Goal: Task Accomplishment & Management: Manage account settings

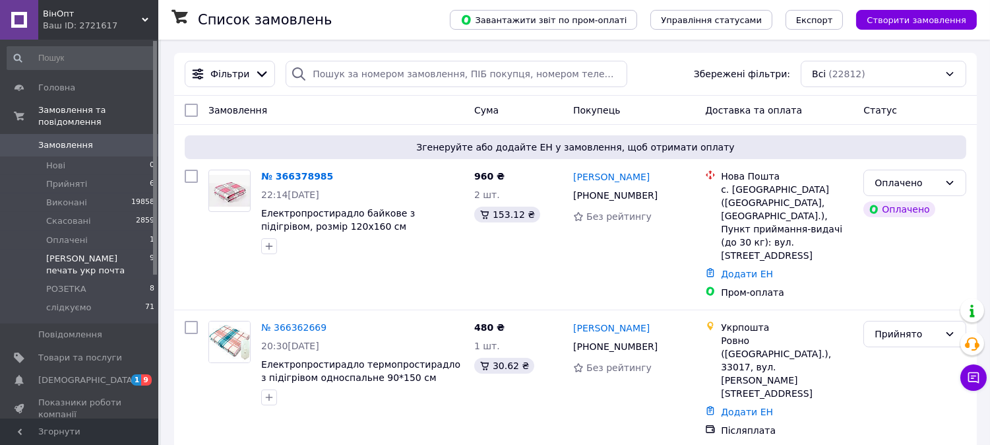
click at [102, 253] on span "[PERSON_NAME] печать укр почта" at bounding box center [98, 265] width 104 height 24
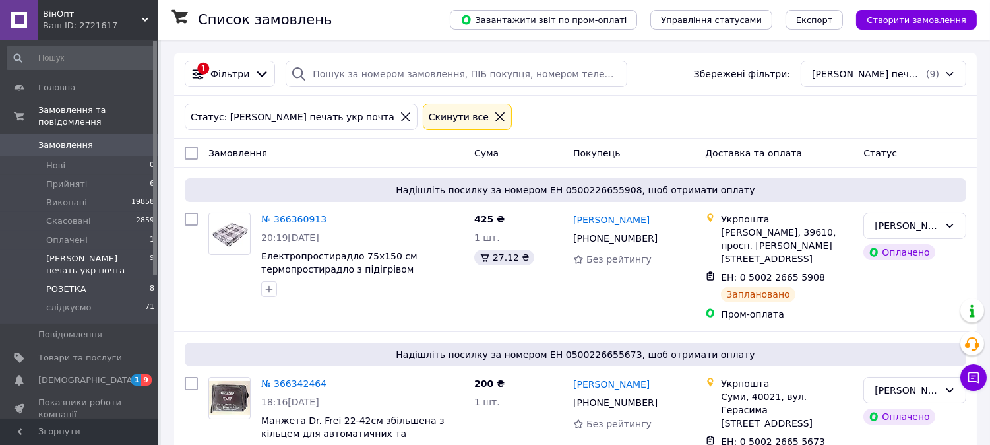
click at [79, 283] on span "РОЗЕТКА" at bounding box center [66, 289] width 40 height 12
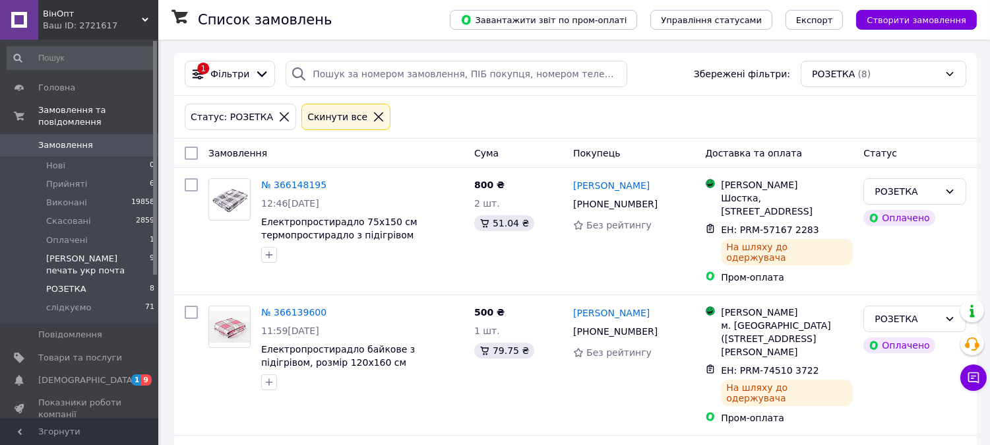
click at [134, 253] on span "[PERSON_NAME] печать укр почта" at bounding box center [98, 265] width 104 height 24
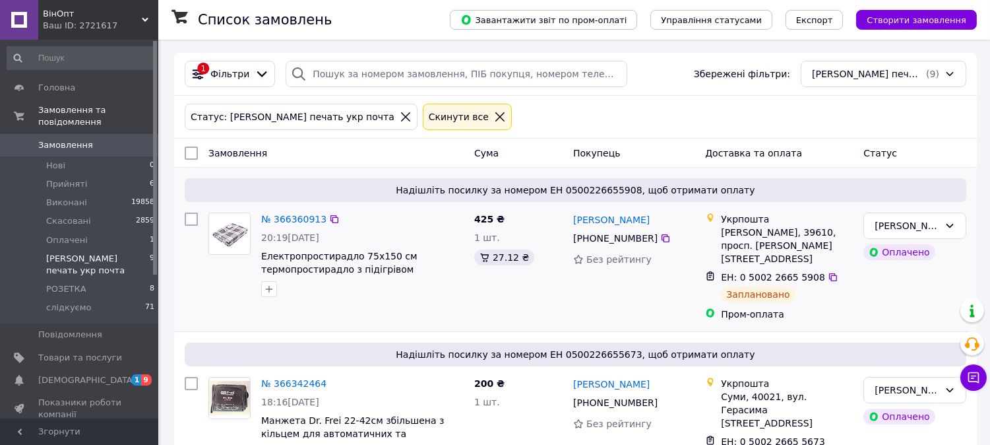
click at [239, 230] on img at bounding box center [229, 233] width 41 height 30
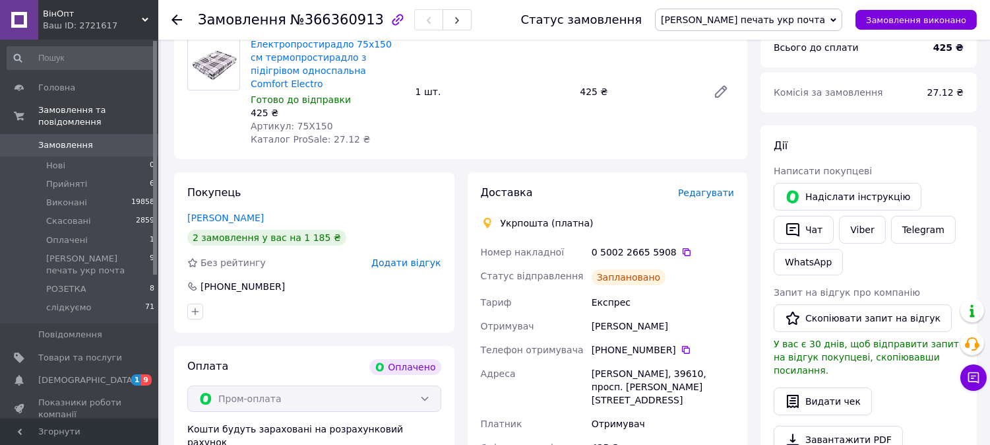
scroll to position [146, 0]
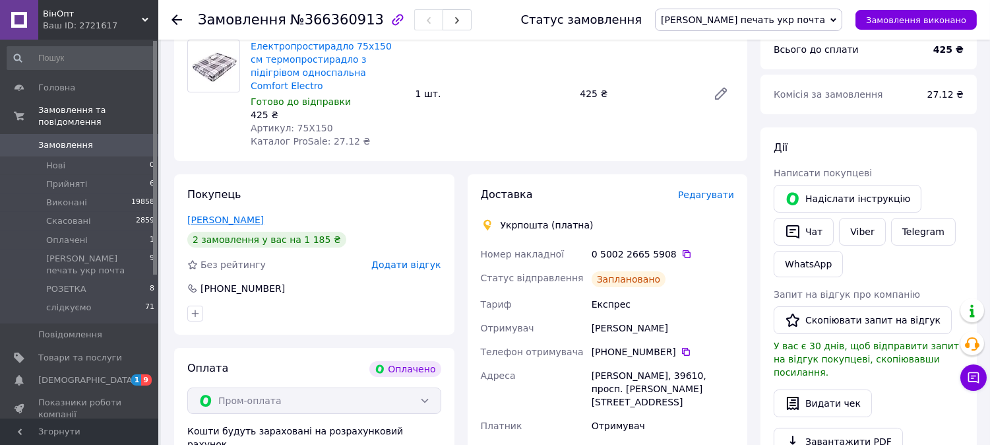
drag, startPoint x: 282, startPoint y: 204, endPoint x: 187, endPoint y: 206, distance: 95.0
click at [187, 213] on div "Головащенко Анна" at bounding box center [314, 219] width 254 height 13
copy link "Головащенко Анна"
click at [681, 249] on icon at bounding box center [686, 254] width 11 height 11
click at [176, 20] on use at bounding box center [176, 20] width 11 height 11
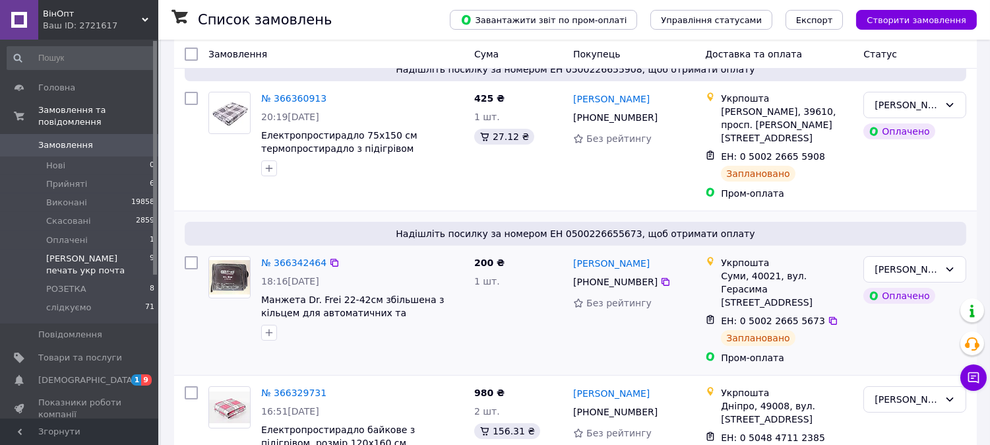
scroll to position [146, 0]
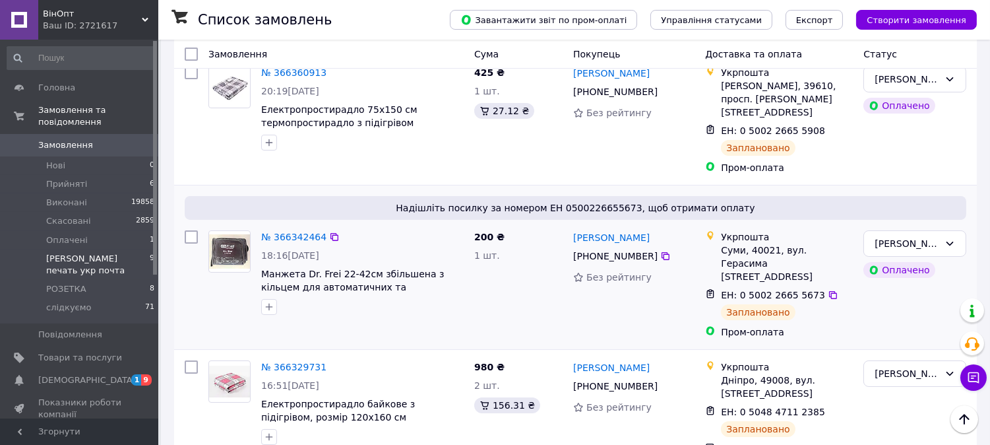
click at [239, 238] on img at bounding box center [229, 251] width 41 height 34
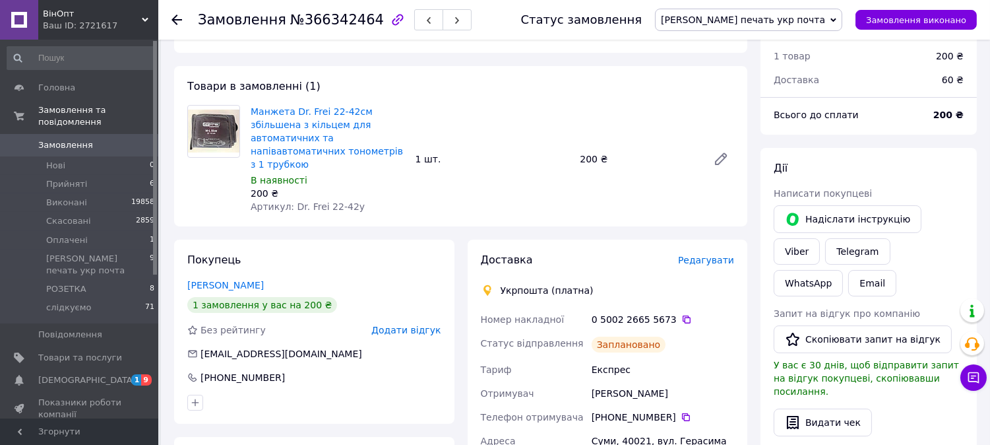
scroll to position [73, 0]
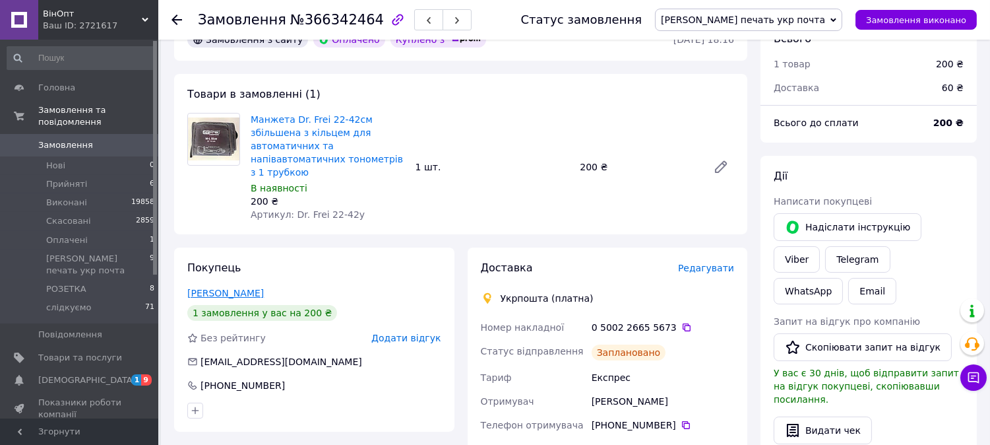
drag, startPoint x: 267, startPoint y: 277, endPoint x: 189, endPoint y: 280, distance: 78.6
click at [189, 286] on div "Михайлов Олексій" at bounding box center [314, 292] width 254 height 13
copy link "Михайлов Олексій"
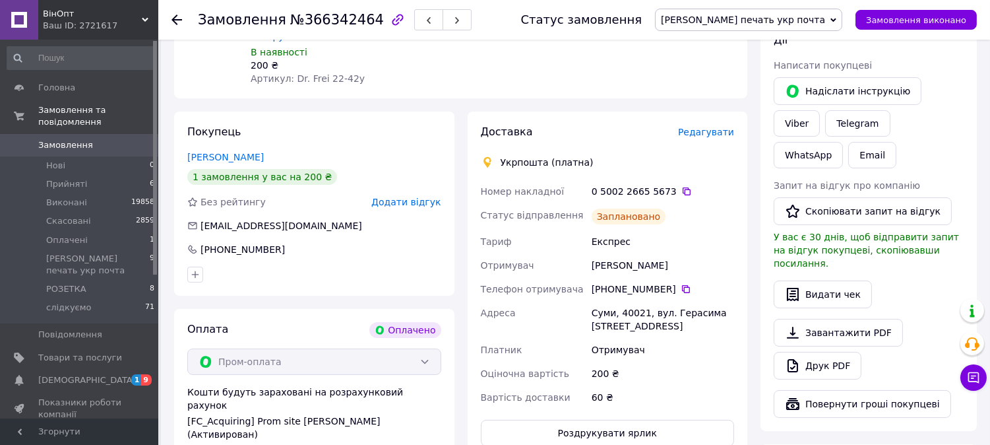
scroll to position [293, 0]
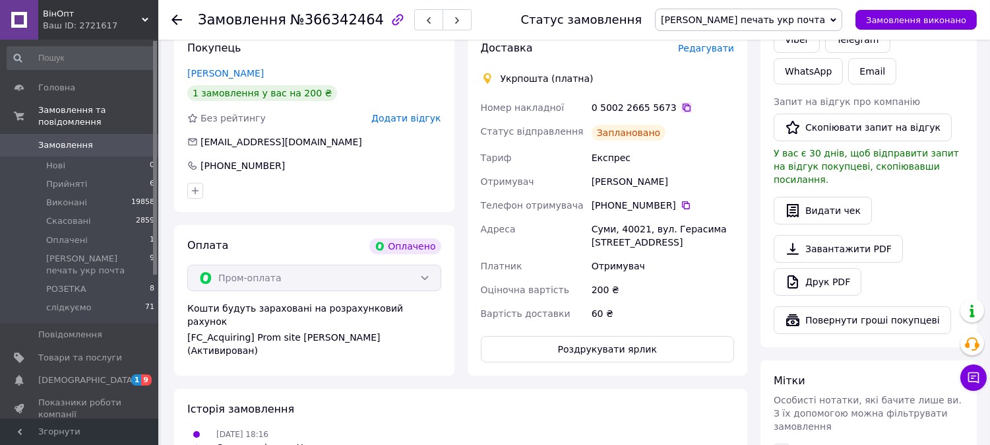
click at [681, 102] on icon at bounding box center [686, 107] width 11 height 11
click at [177, 20] on icon at bounding box center [176, 20] width 11 height 11
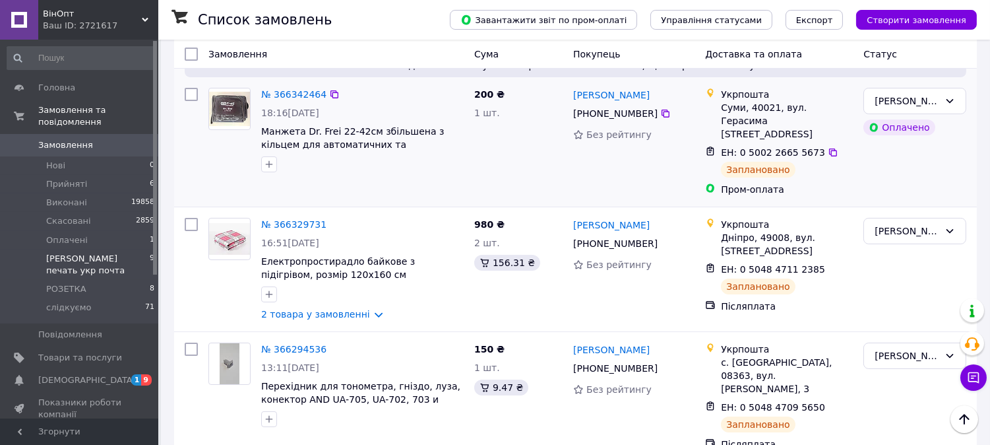
scroll to position [293, 0]
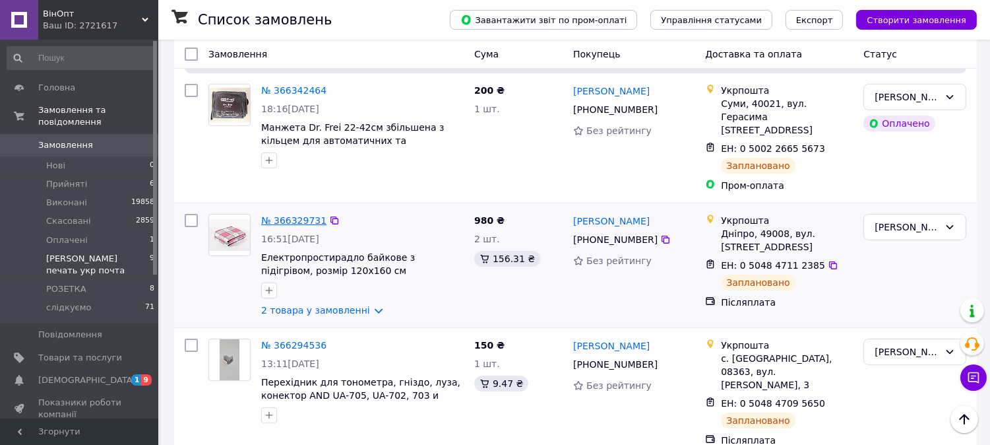
click at [282, 215] on link "№ 366329731" at bounding box center [293, 220] width 65 height 11
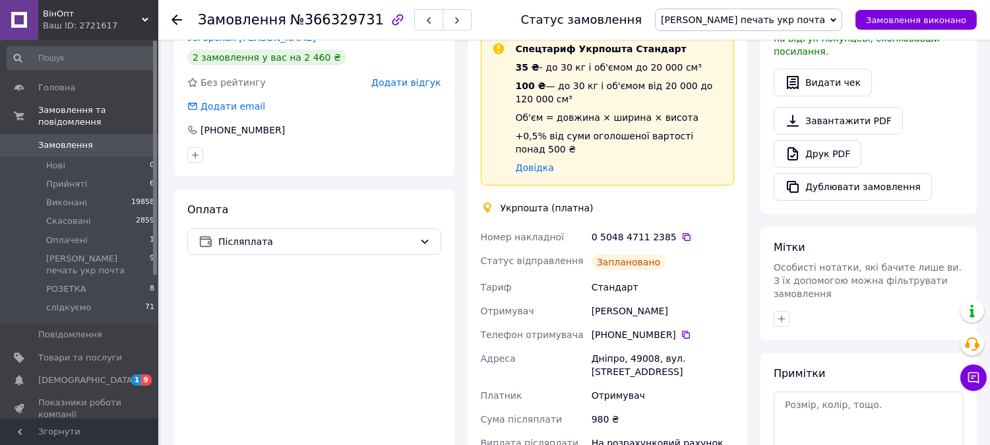
scroll to position [366, 0]
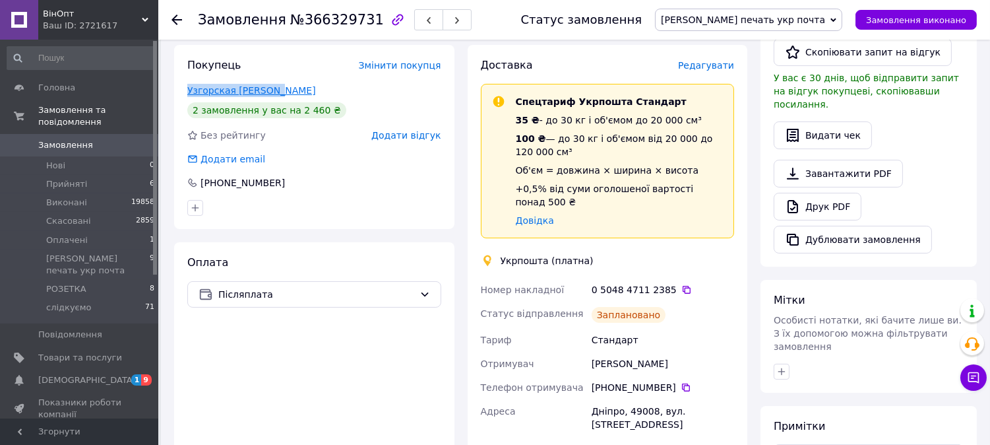
drag, startPoint x: 275, startPoint y: 77, endPoint x: 189, endPoint y: 73, distance: 86.5
click at [189, 84] on div "Узгорская СвітЛана" at bounding box center [314, 90] width 254 height 13
copy link "Узгорская СвітЛана"
click at [681, 284] on icon at bounding box center [686, 289] width 11 height 11
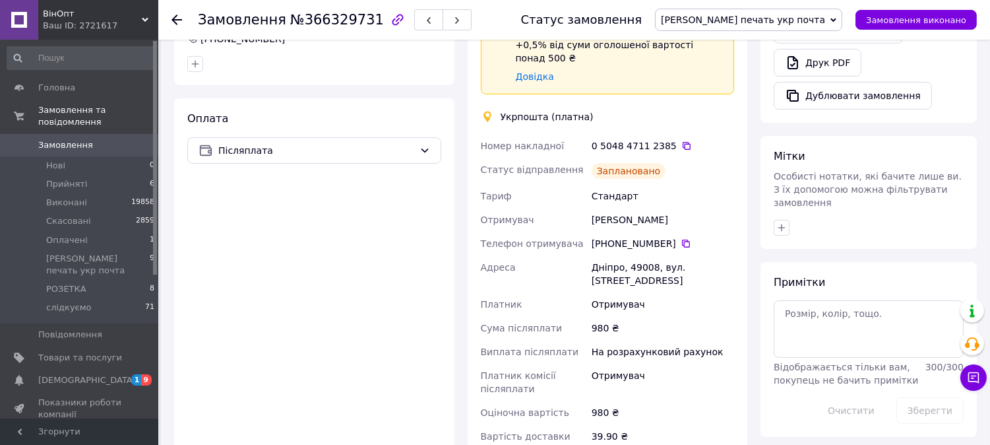
scroll to position [513, 0]
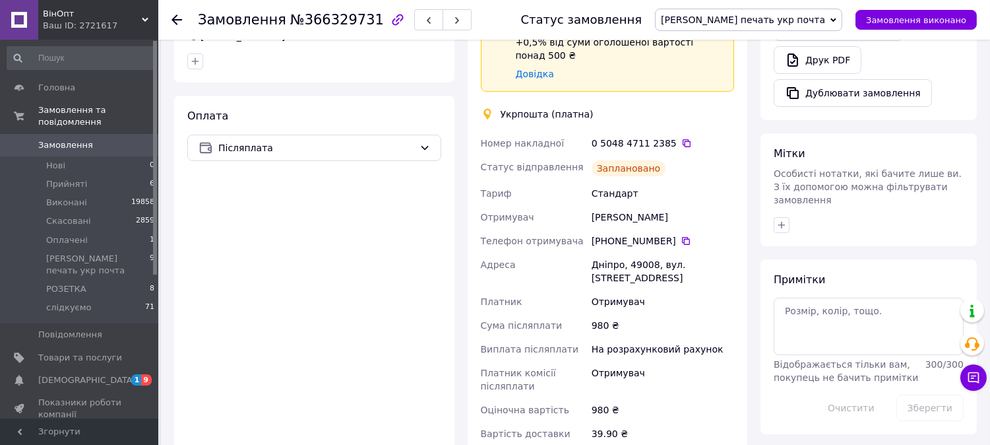
click at [180, 17] on icon at bounding box center [176, 20] width 11 height 11
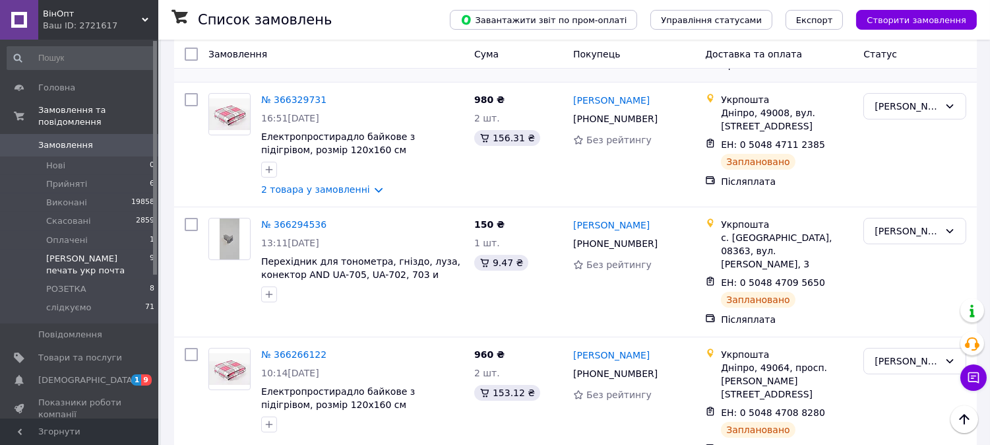
scroll to position [439, 0]
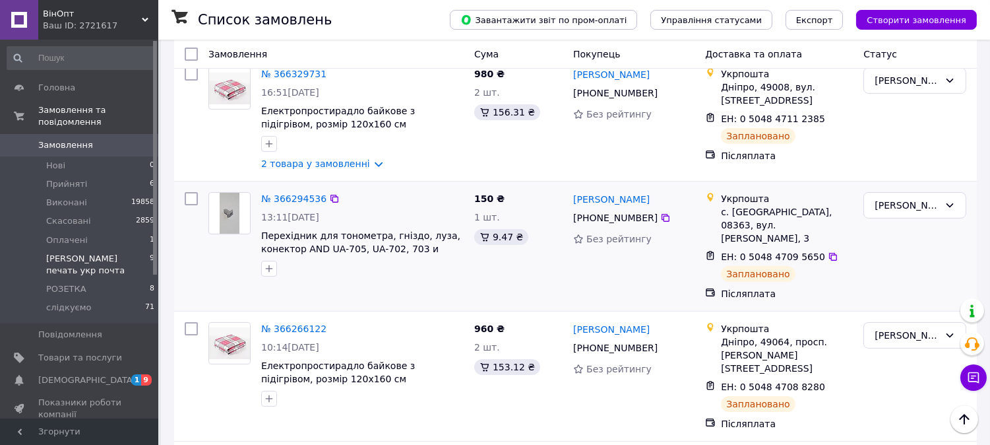
click at [226, 193] on img at bounding box center [230, 213] width 20 height 41
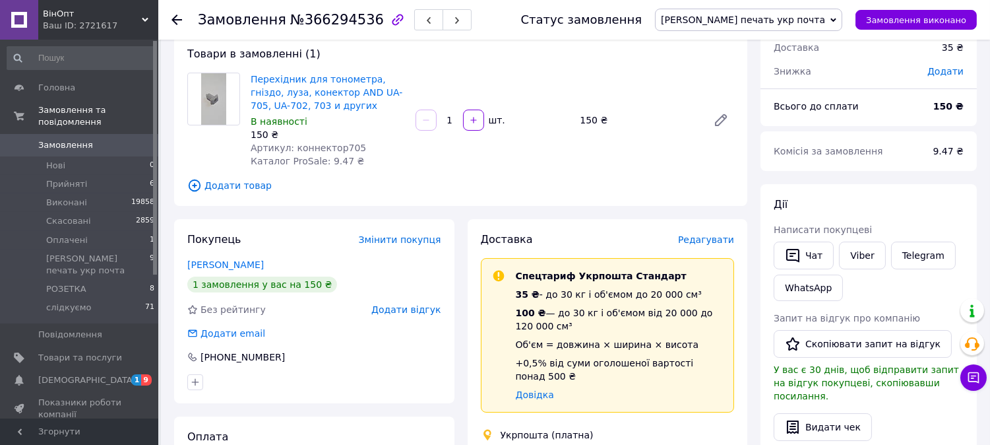
scroll to position [146, 0]
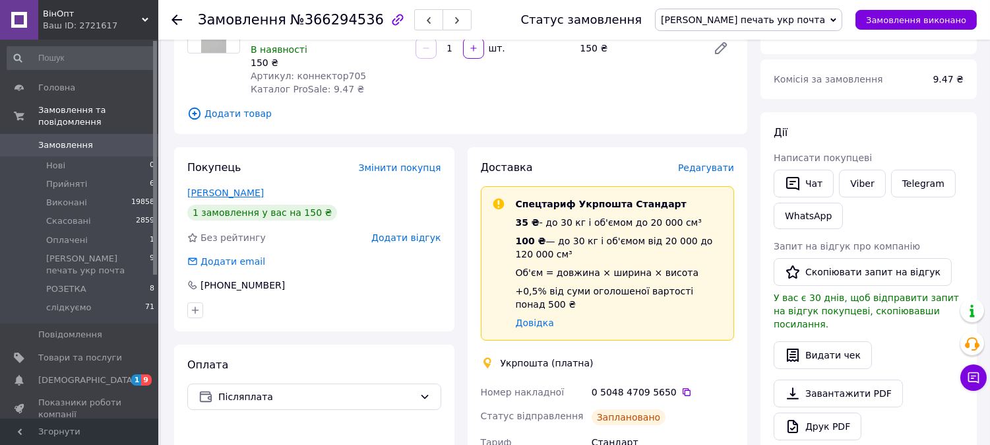
drag, startPoint x: 280, startPoint y: 190, endPoint x: 189, endPoint y: 191, distance: 91.0
click at [189, 191] on div "Гончаров Володимир" at bounding box center [314, 192] width 254 height 13
copy link "Гончаров Володимир"
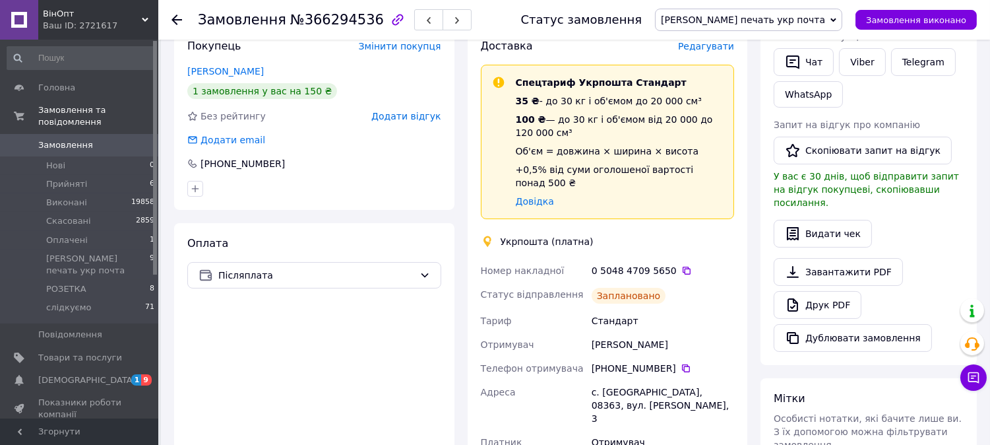
scroll to position [293, 0]
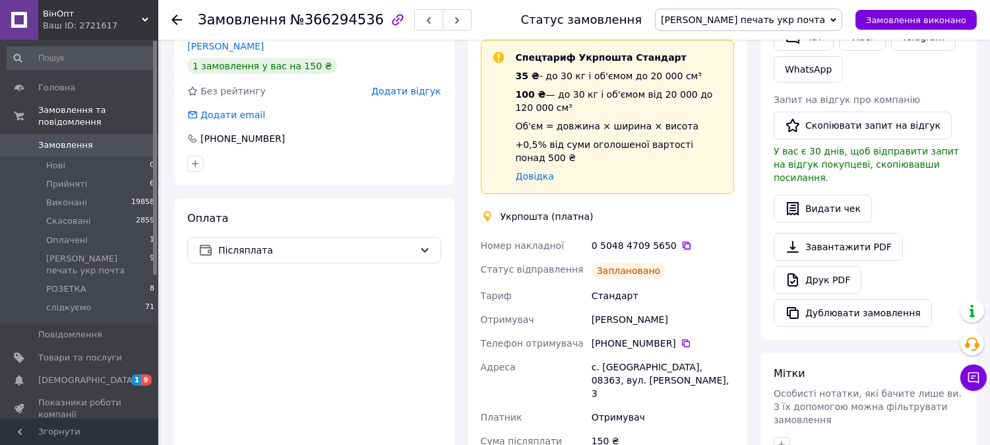
click at [683, 241] on icon at bounding box center [687, 245] width 8 height 8
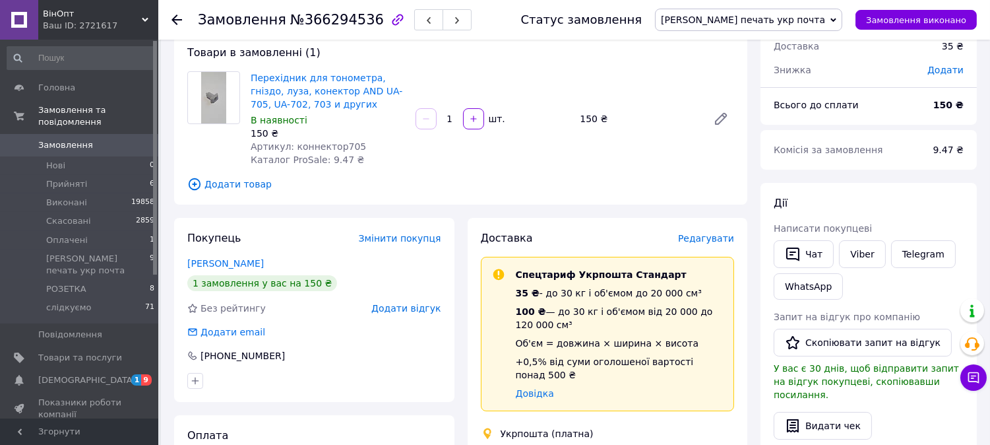
scroll to position [73, 0]
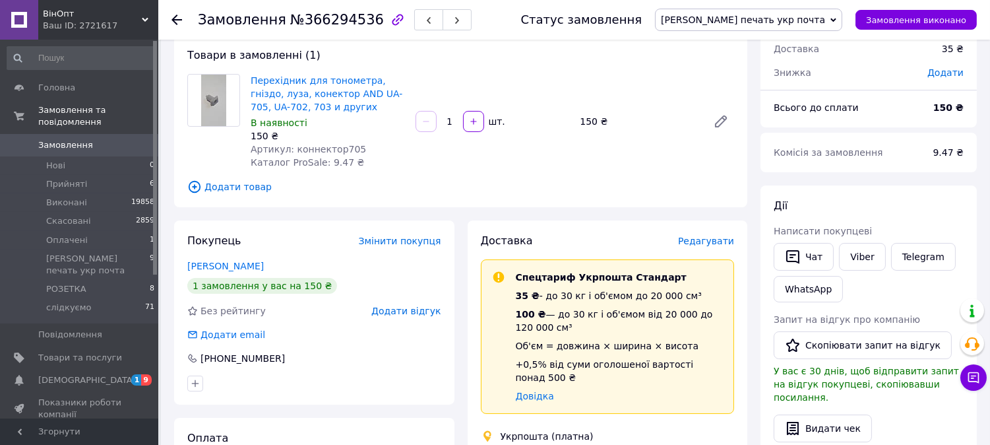
click at [175, 15] on use at bounding box center [176, 20] width 11 height 11
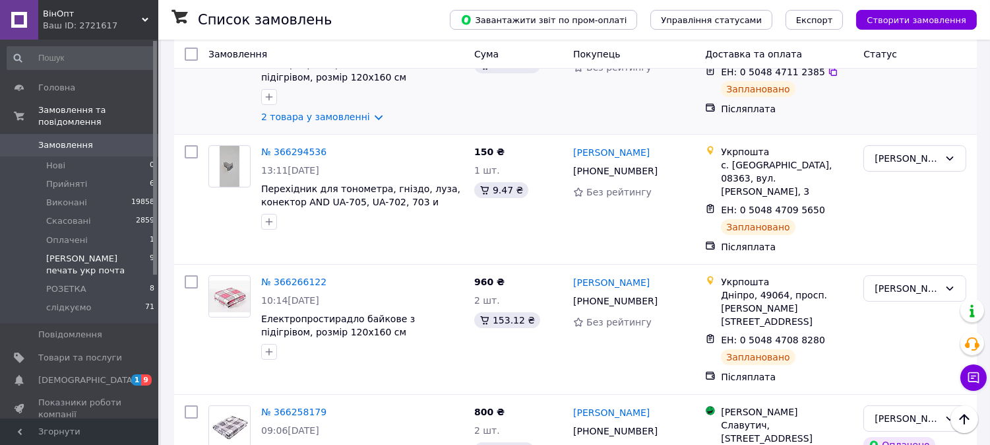
scroll to position [513, 0]
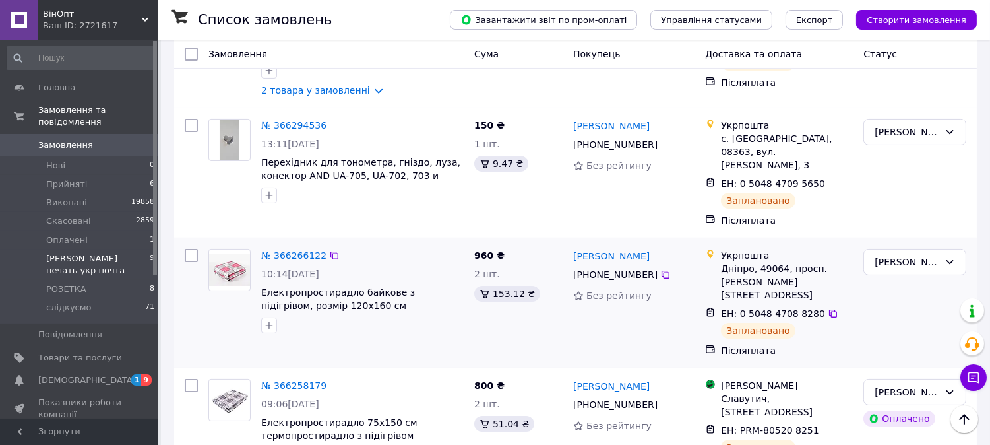
click at [234, 254] on img at bounding box center [229, 270] width 41 height 32
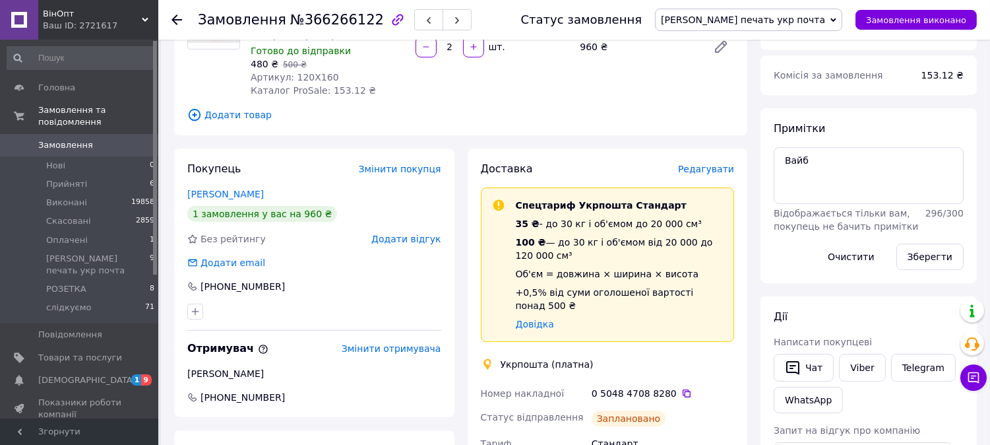
scroll to position [146, 0]
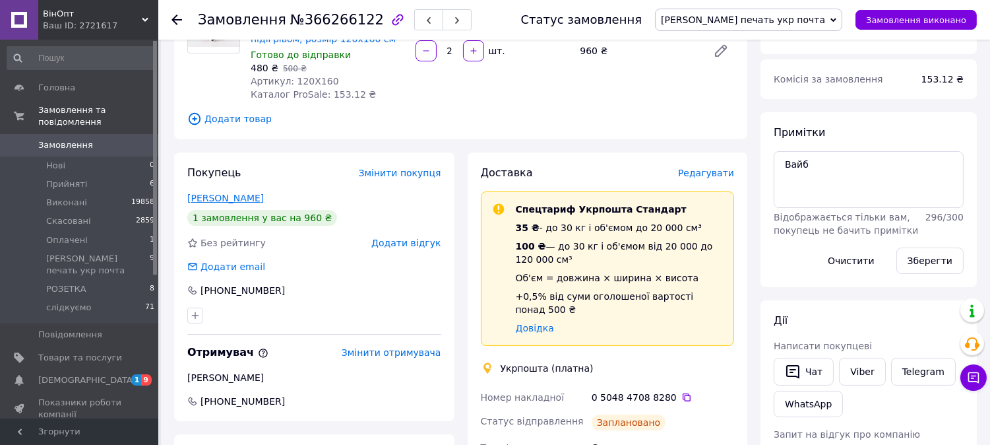
drag, startPoint x: 291, startPoint y: 192, endPoint x: 189, endPoint y: 196, distance: 101.7
click at [189, 196] on div "Свиридова Валентина" at bounding box center [314, 197] width 254 height 13
copy link "Свиридова Валентина"
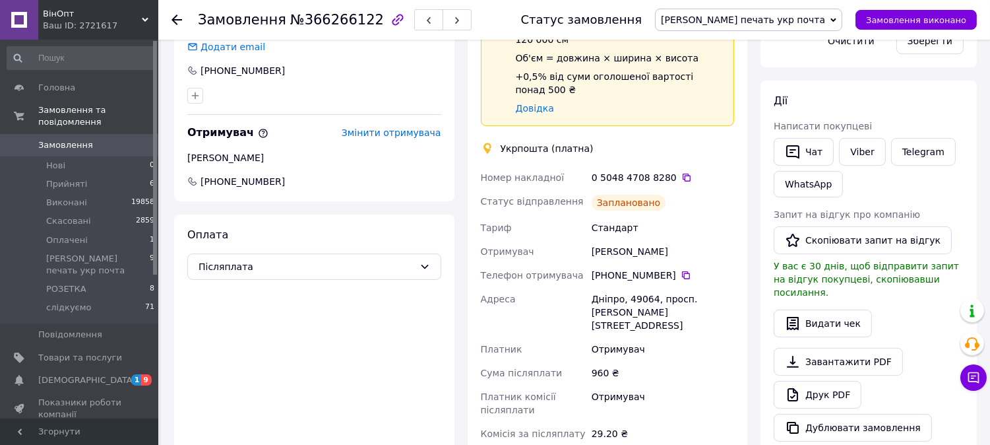
scroll to position [439, 0]
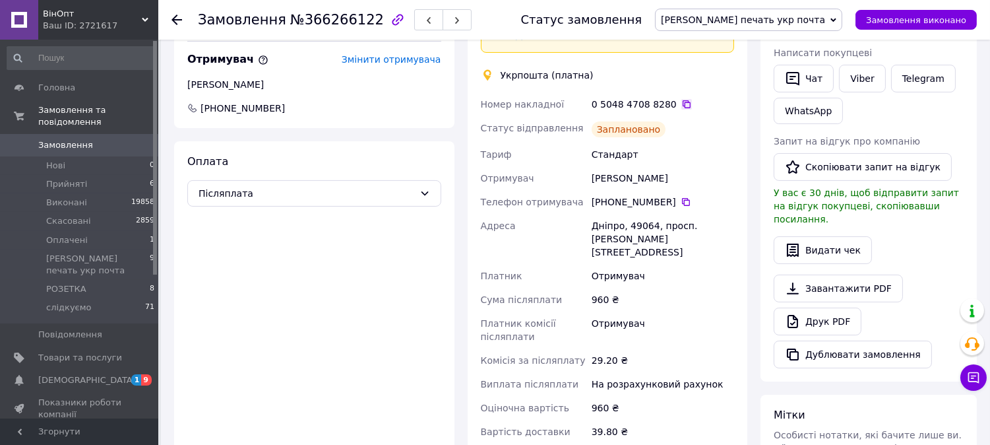
click at [681, 99] on icon at bounding box center [686, 104] width 11 height 11
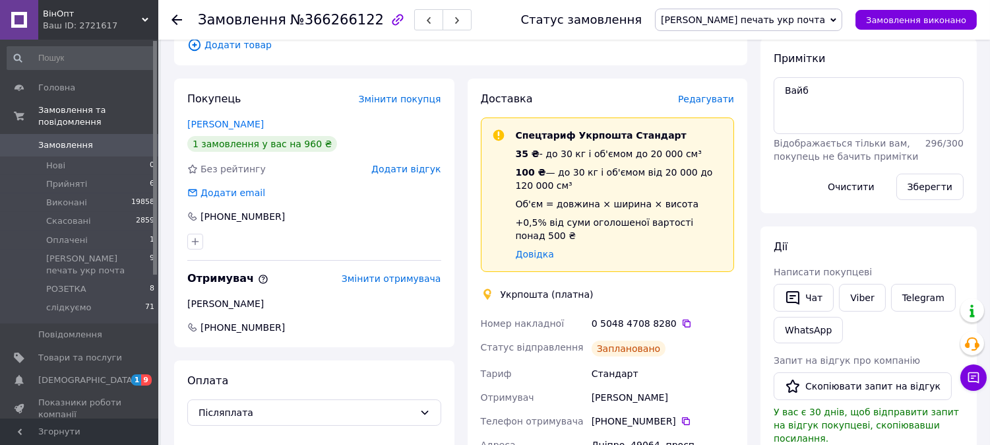
scroll to position [220, 0]
click at [171, 18] on icon at bounding box center [176, 20] width 11 height 11
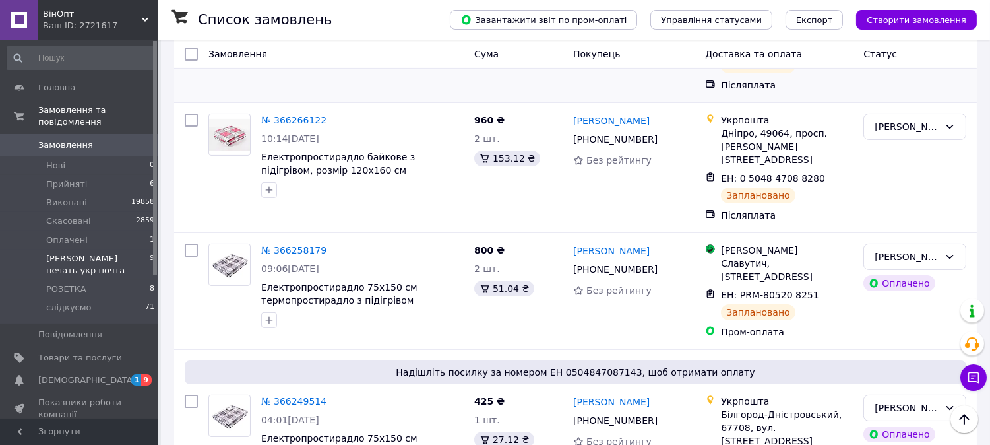
scroll to position [635, 0]
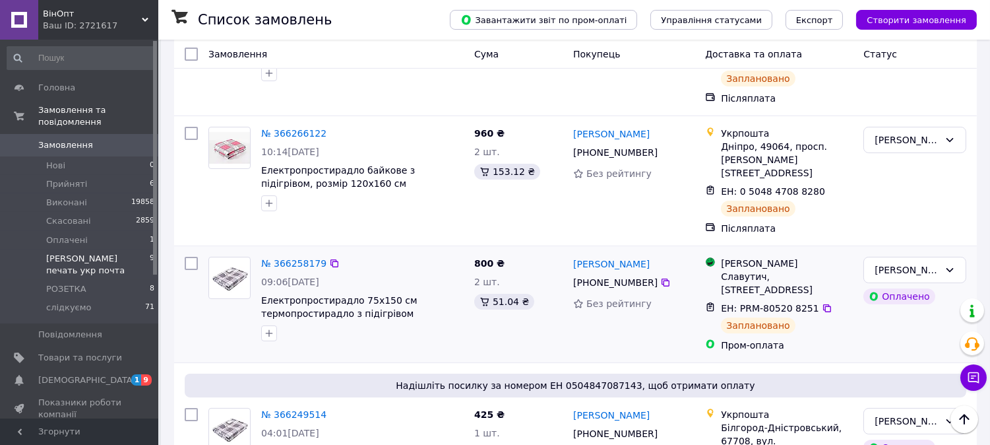
click at [214, 263] on img at bounding box center [229, 278] width 41 height 30
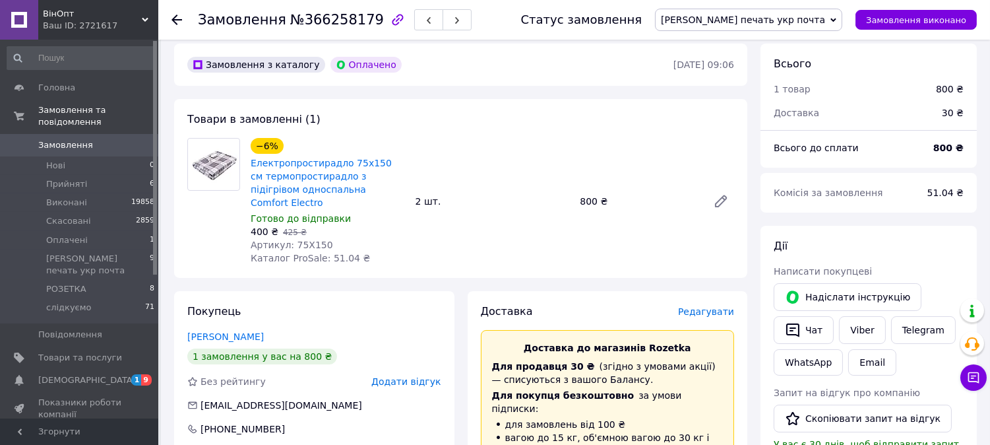
scroll to position [121, 0]
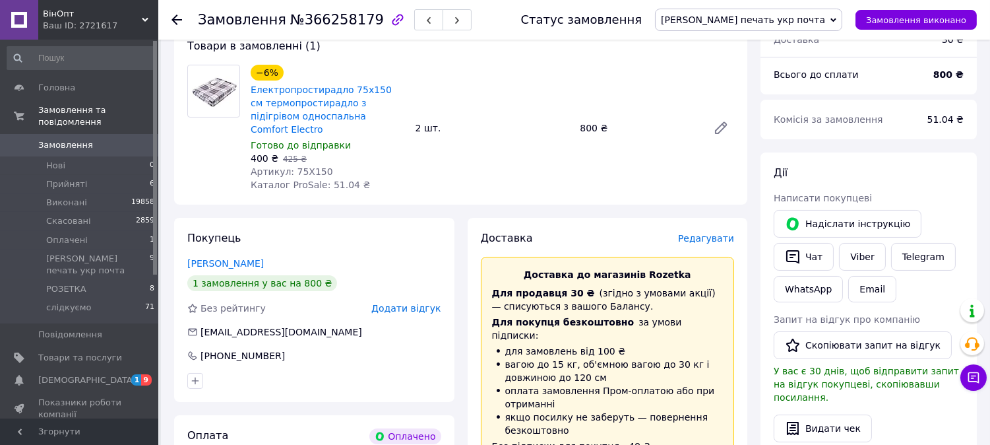
drag, startPoint x: 266, startPoint y: 246, endPoint x: 182, endPoint y: 247, distance: 84.4
click at [182, 247] on div "Покупець Сальніков Сергій 1 замовлення у вас на 800 ₴ Без рейтингу Додати відгу…" at bounding box center [314, 310] width 280 height 184
copy link "Сальніков Сергій"
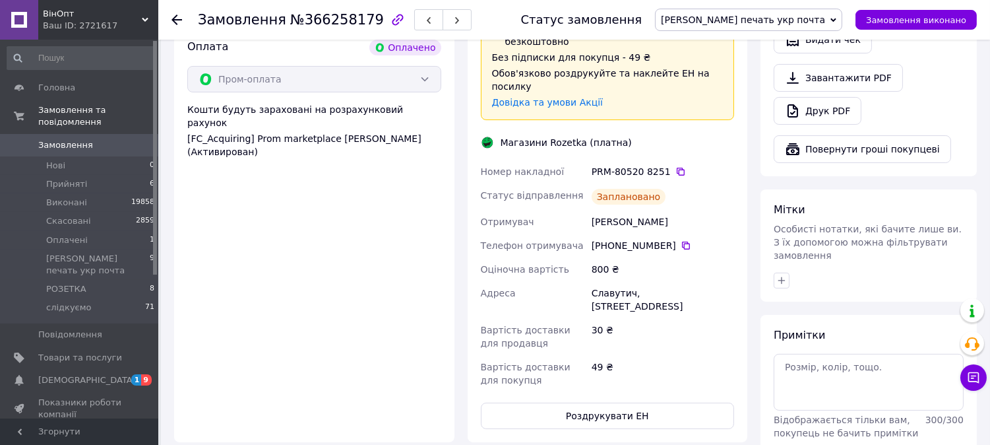
scroll to position [488, 0]
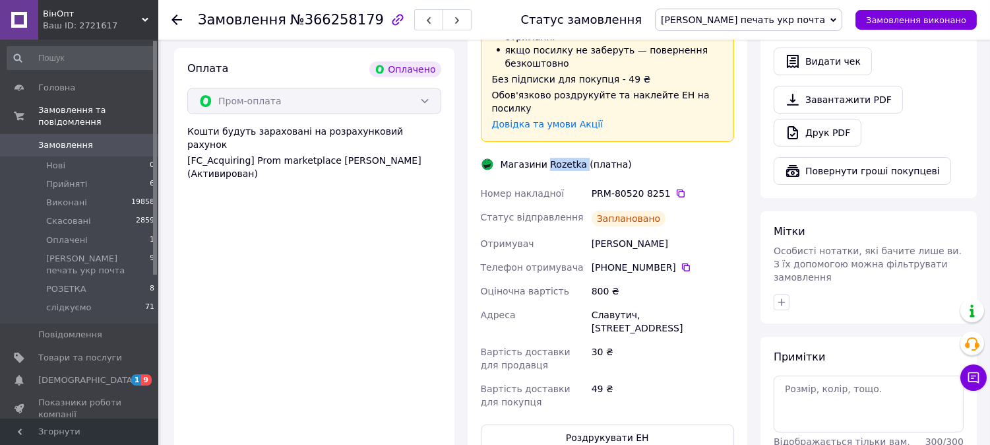
drag, startPoint x: 578, startPoint y: 123, endPoint x: 544, endPoint y: 121, distance: 34.4
click at [544, 158] on div "Магазини Rozetka (платна)" at bounding box center [566, 164] width 138 height 13
copy div "Rozetka"
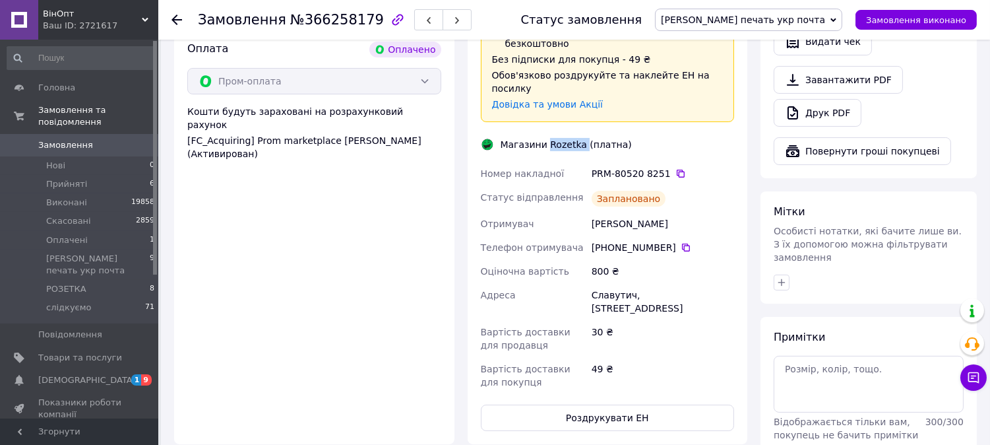
scroll to position [561, 0]
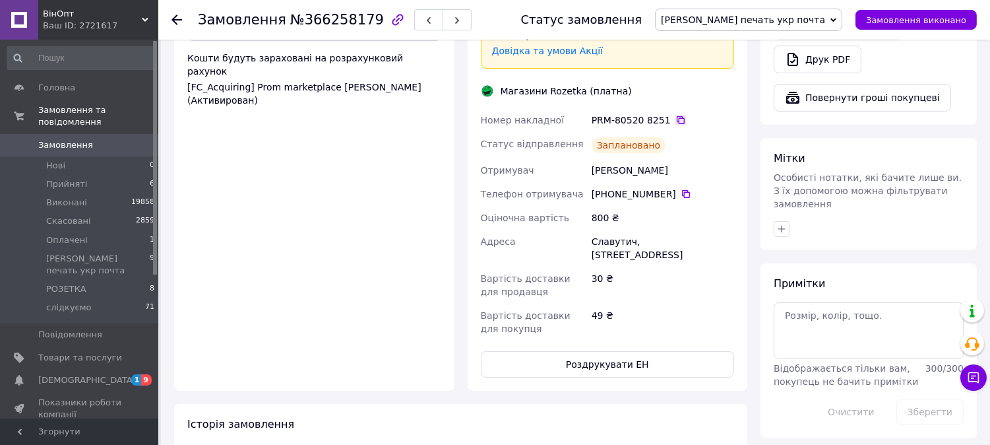
click at [675, 115] on icon at bounding box center [680, 120] width 11 height 11
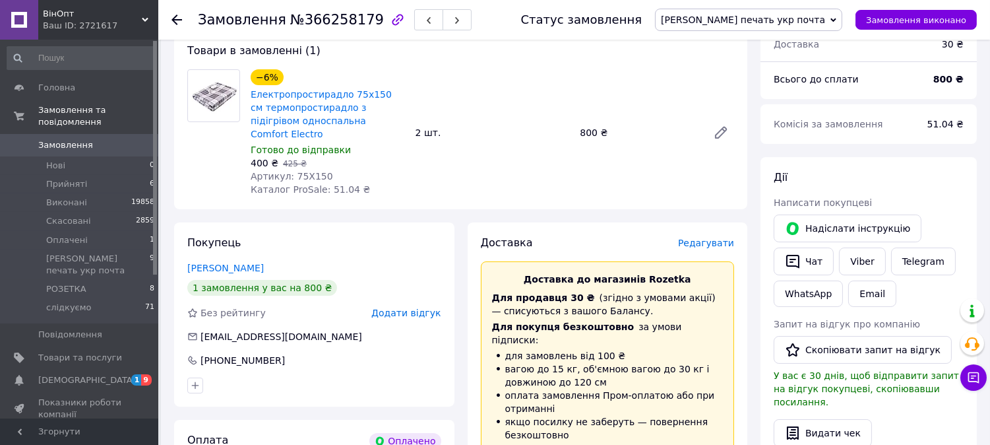
scroll to position [48, 0]
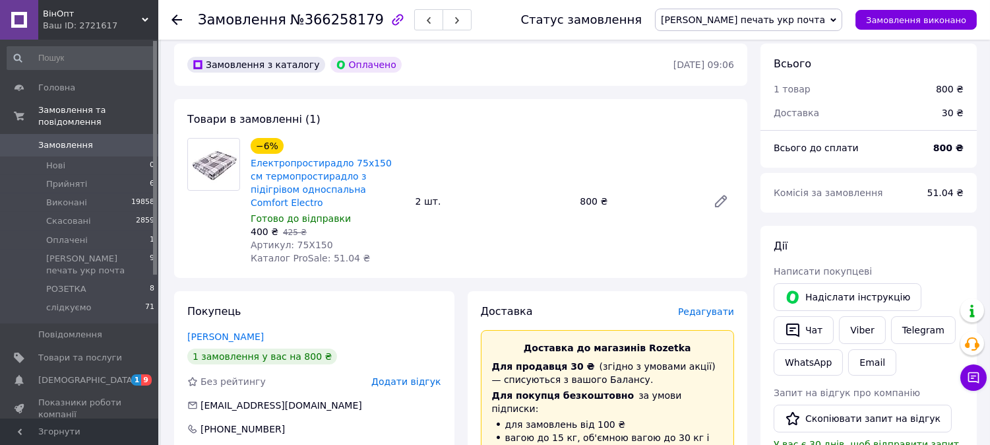
click at [173, 20] on use at bounding box center [176, 20] width 11 height 11
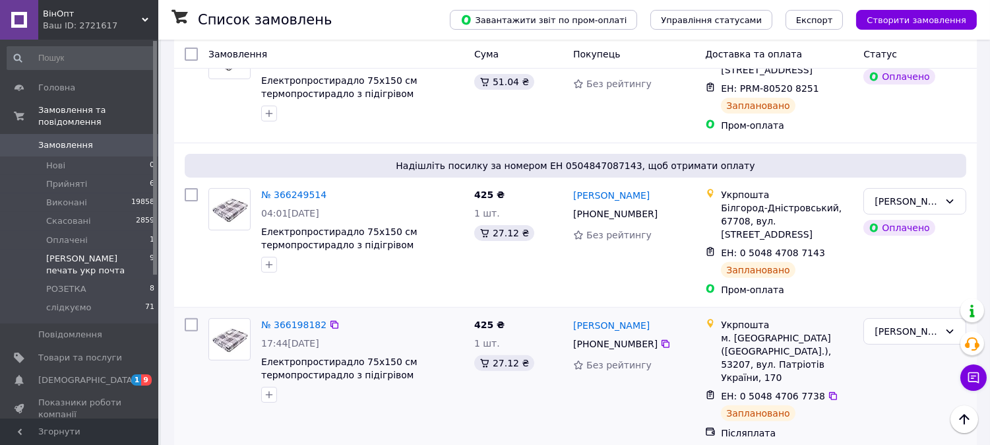
scroll to position [781, 0]
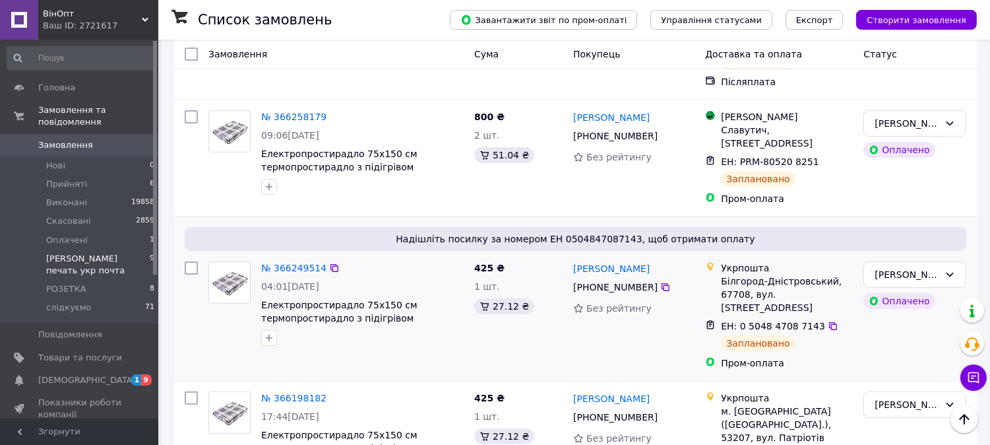
click at [240, 267] on img at bounding box center [229, 282] width 41 height 30
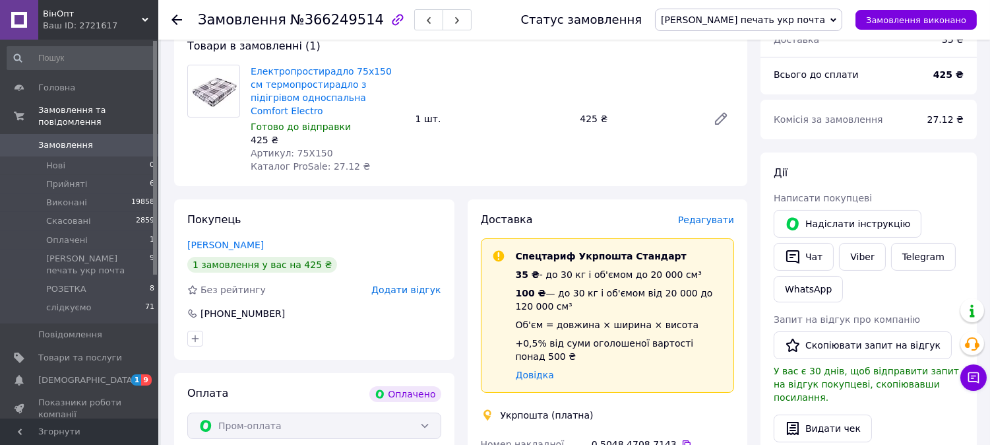
scroll to position [146, 0]
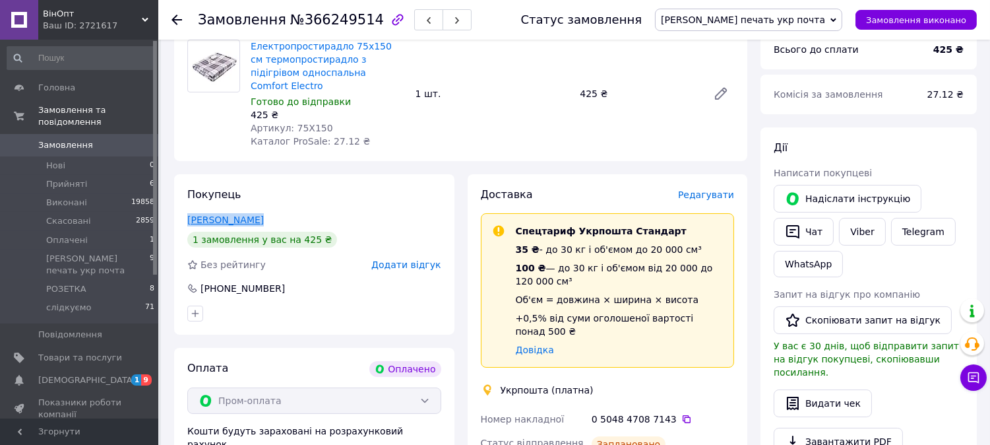
drag, startPoint x: 253, startPoint y: 202, endPoint x: 187, endPoint y: 205, distance: 66.0
click at [187, 213] on div "Ізвєков Євген" at bounding box center [314, 219] width 254 height 13
copy link "Ізвєков Євген"
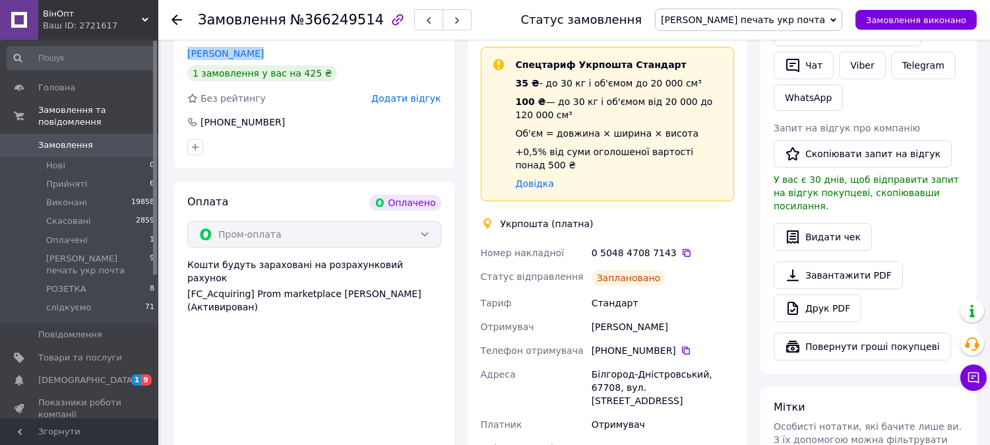
scroll to position [366, 0]
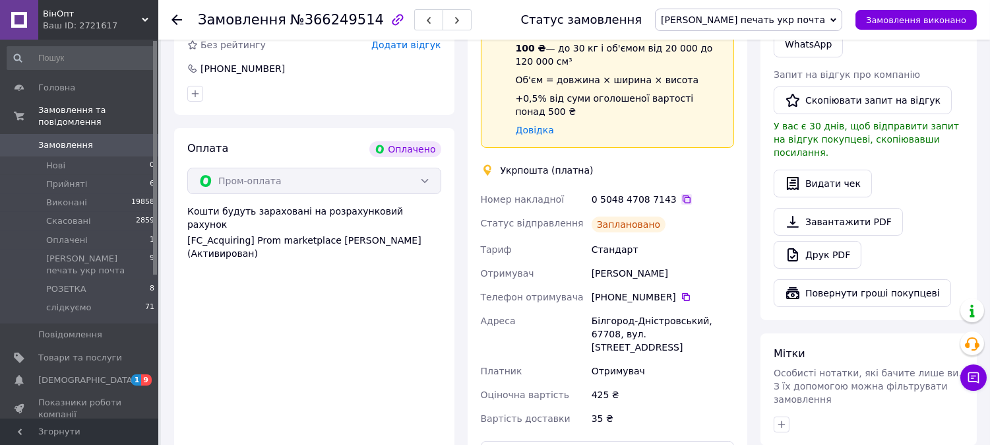
click at [681, 194] on icon at bounding box center [686, 199] width 11 height 11
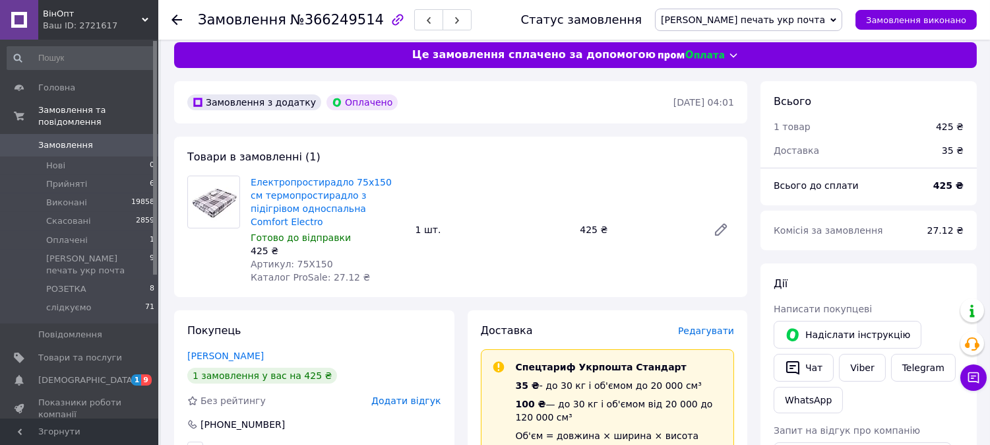
scroll to position [0, 0]
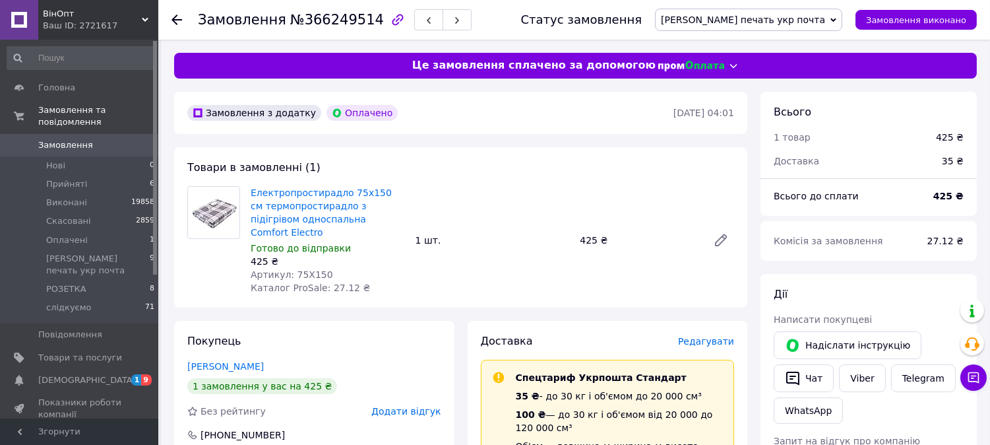
drag, startPoint x: 179, startPoint y: 20, endPoint x: 185, endPoint y: 27, distance: 8.4
click at [179, 20] on icon at bounding box center [176, 20] width 11 height 11
